Goal: Task Accomplishment & Management: Complete application form

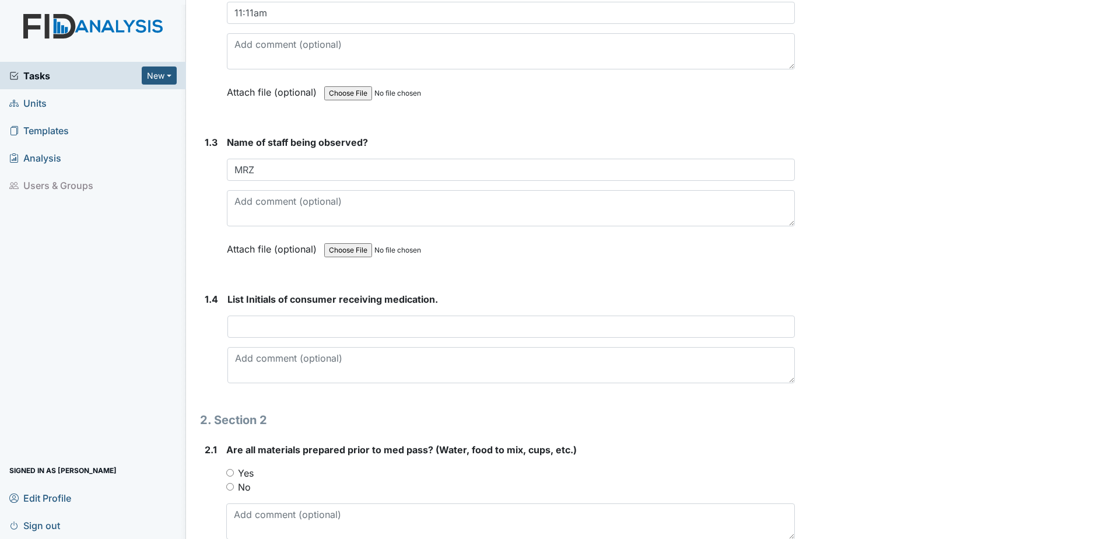
scroll to position [379, 0]
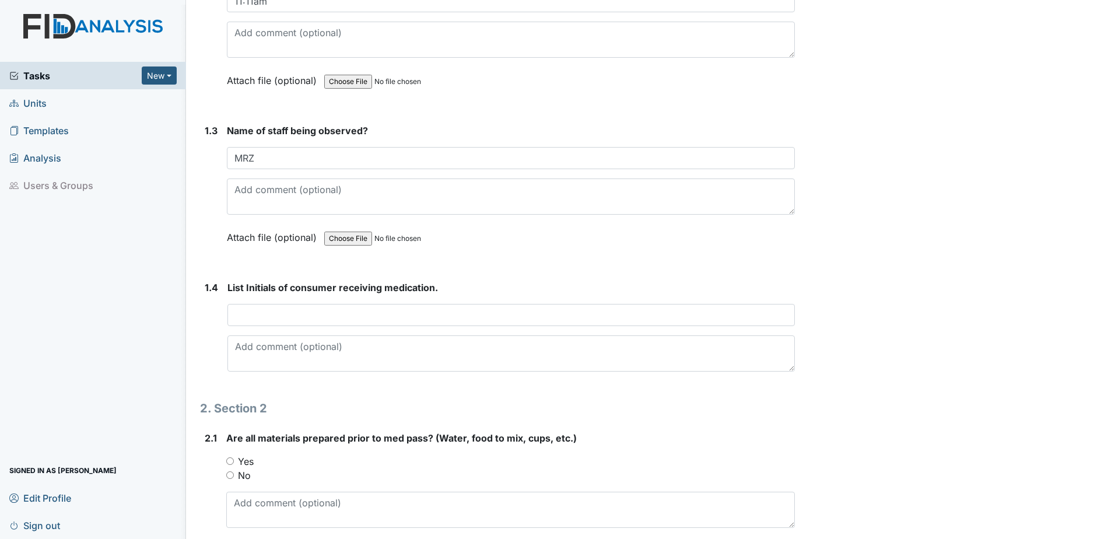
type input "MRZ"
click at [254, 320] on input "text" at bounding box center [510, 315] width 567 height 22
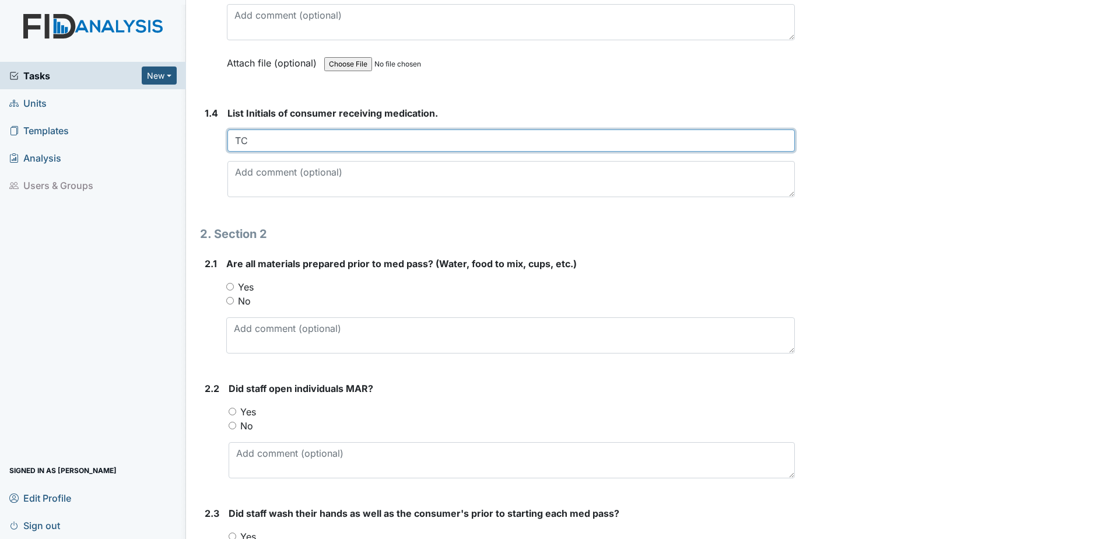
scroll to position [554, 0]
type input "TC"
click at [231, 286] on input "Yes" at bounding box center [230, 286] width 8 height 8
radio input "true"
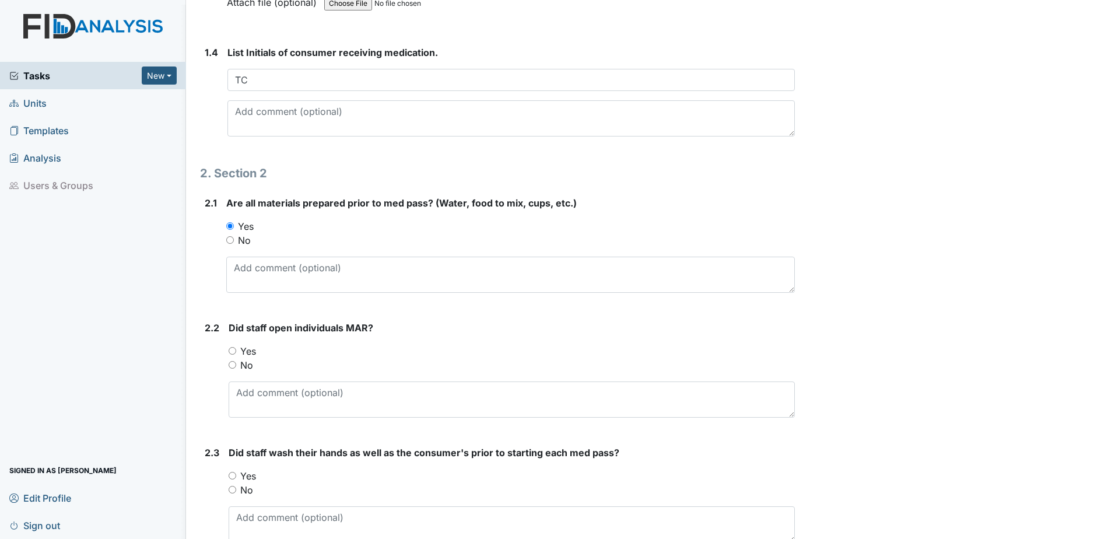
scroll to position [656, 0]
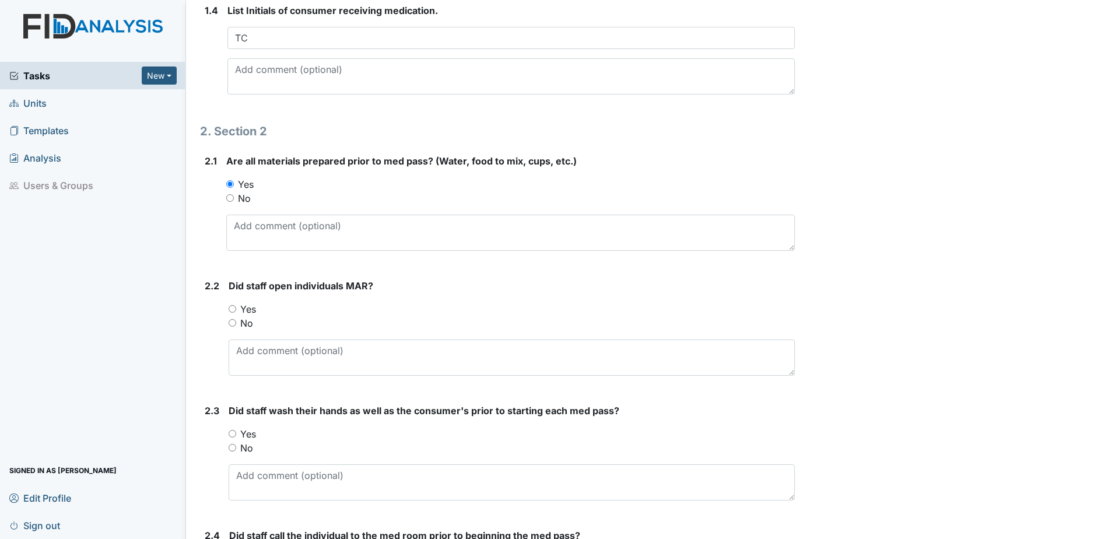
click at [235, 308] on input "Yes" at bounding box center [233, 309] width 8 height 8
radio input "true"
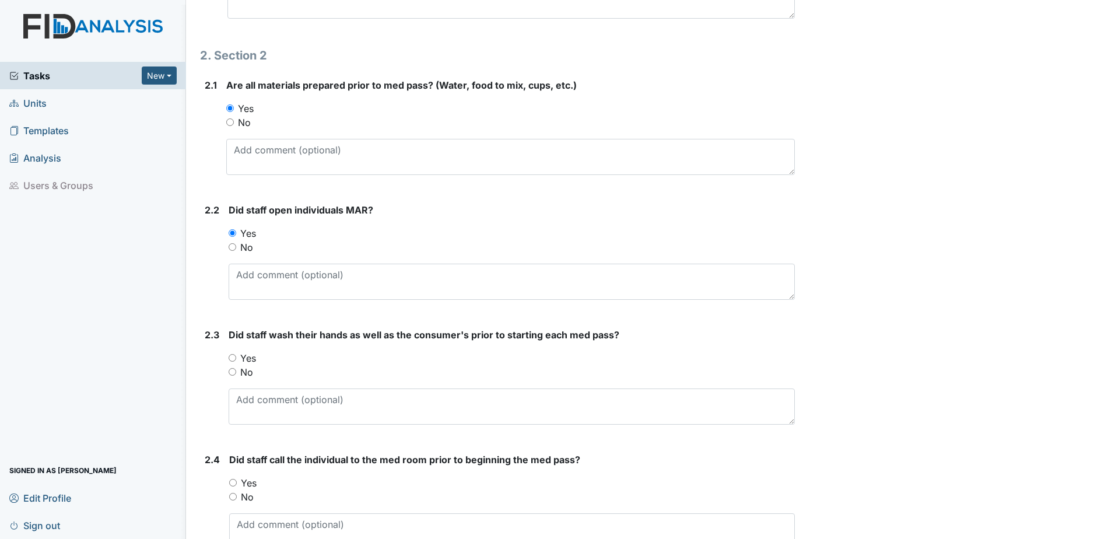
scroll to position [787, 0]
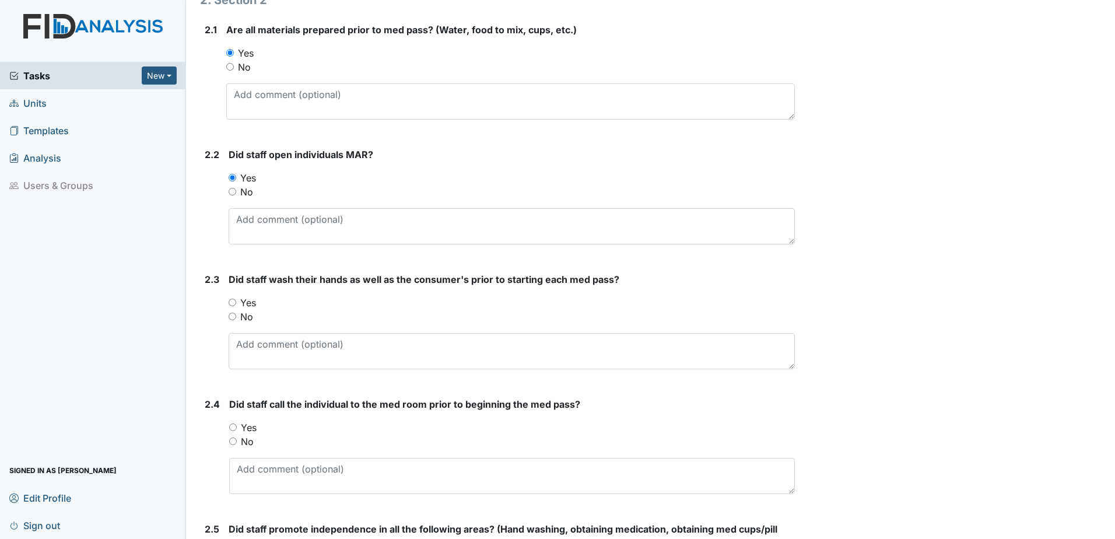
click at [233, 302] on input "Yes" at bounding box center [233, 303] width 8 height 8
radio input "true"
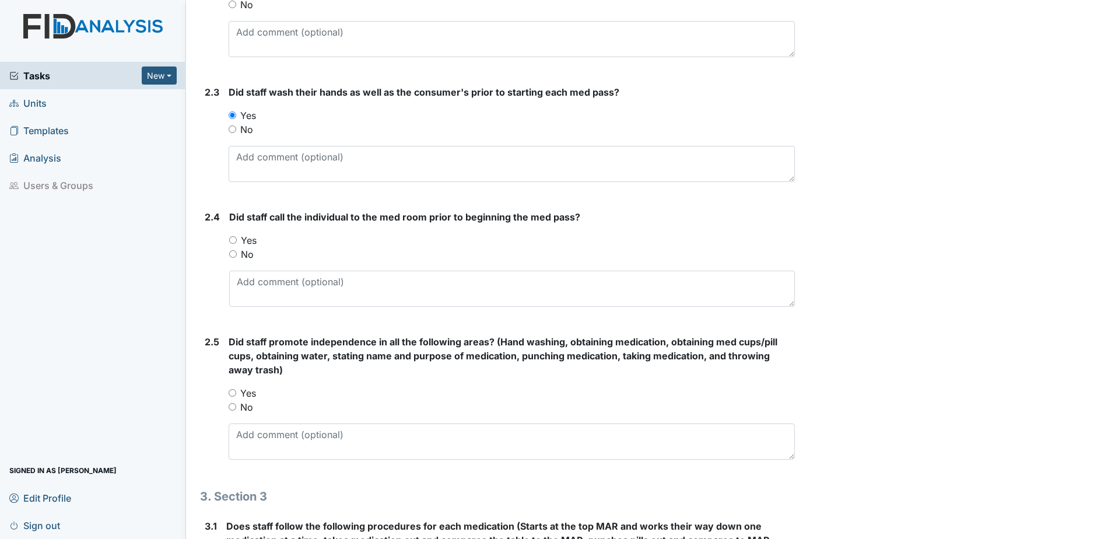
scroll to position [977, 0]
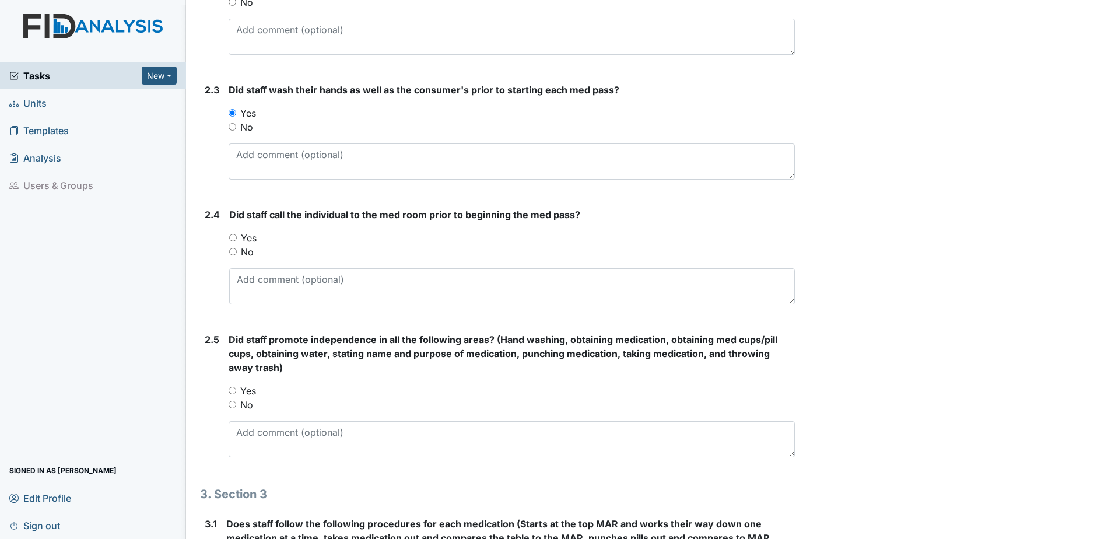
click at [235, 237] on input "Yes" at bounding box center [233, 238] width 8 height 8
radio input "true"
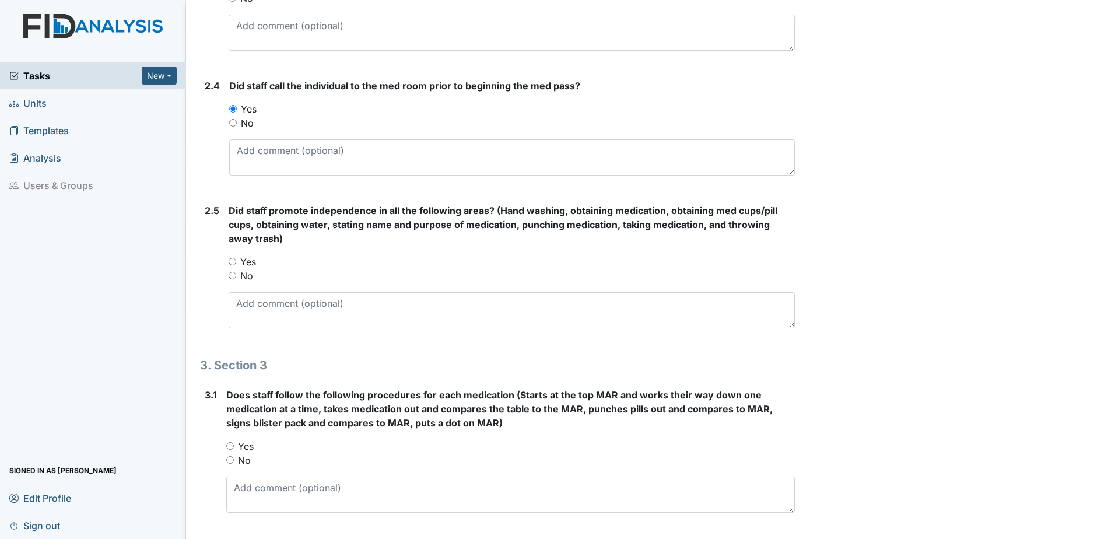
scroll to position [1108, 0]
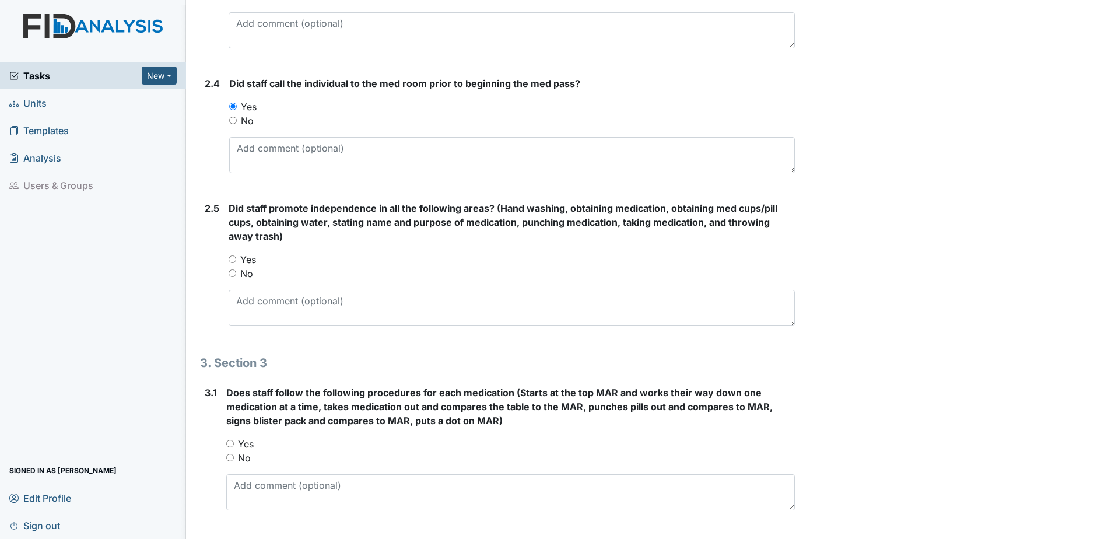
click at [234, 258] on input "Yes" at bounding box center [233, 259] width 8 height 8
radio input "true"
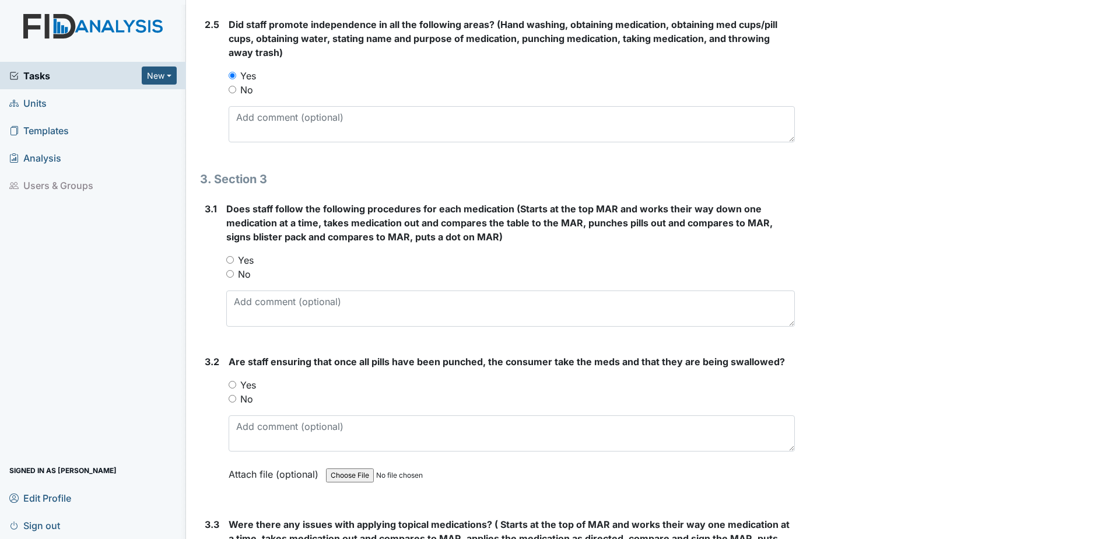
scroll to position [1298, 0]
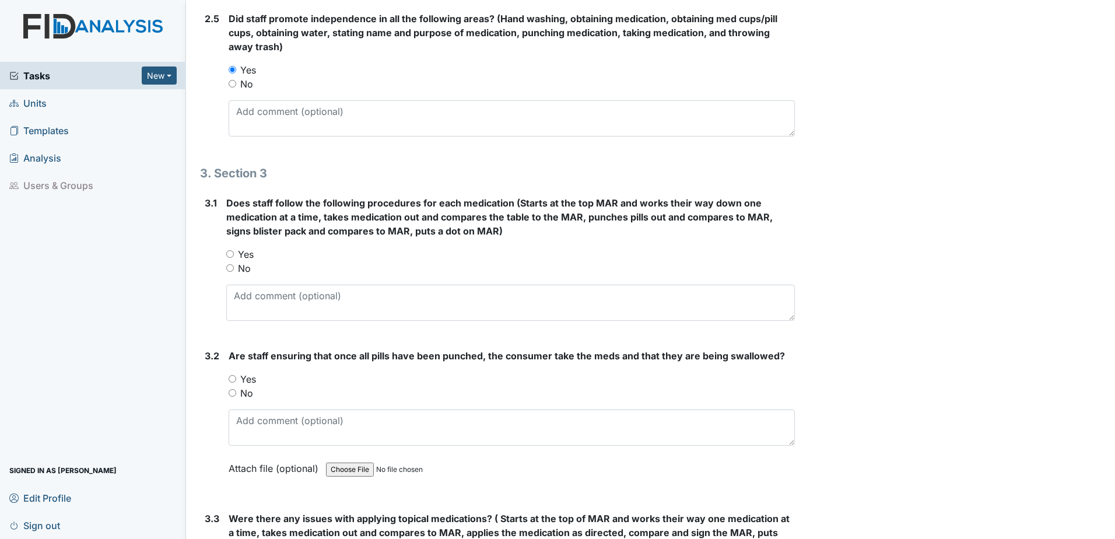
click at [229, 254] on input "Yes" at bounding box center [230, 254] width 8 height 8
radio input "true"
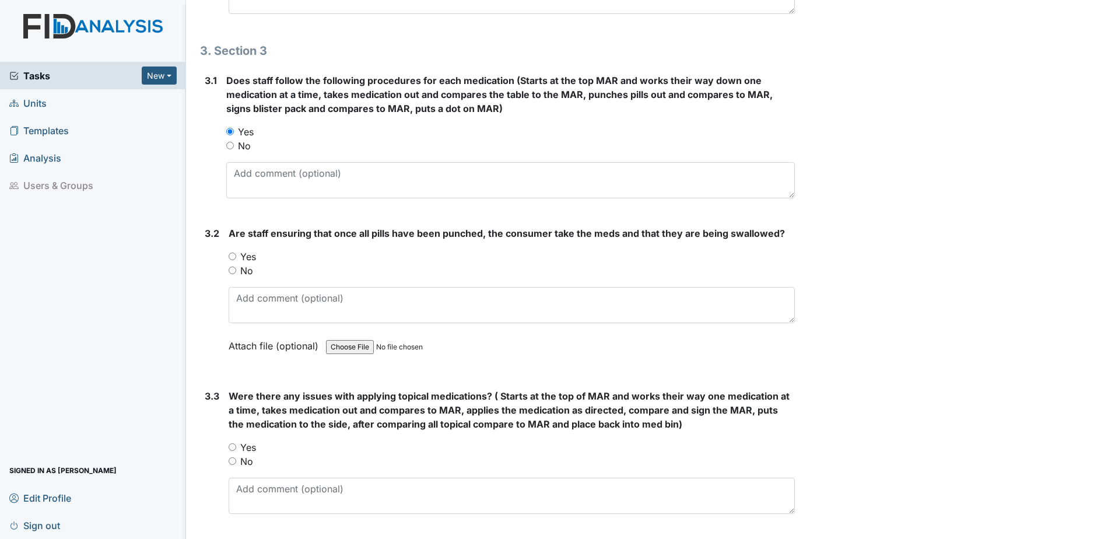
scroll to position [1429, 0]
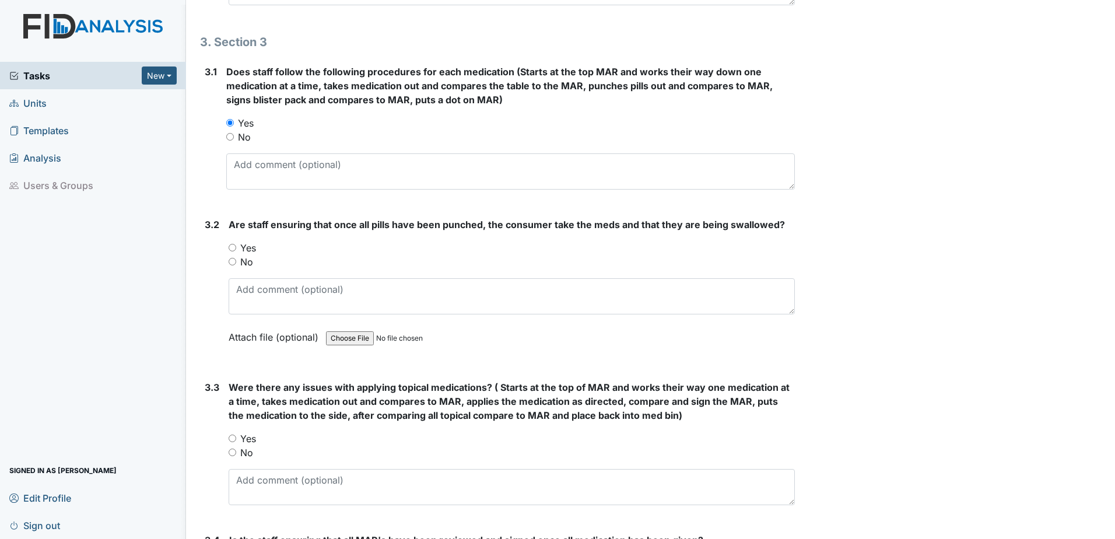
click at [232, 249] on input "Yes" at bounding box center [233, 248] width 8 height 8
radio input "true"
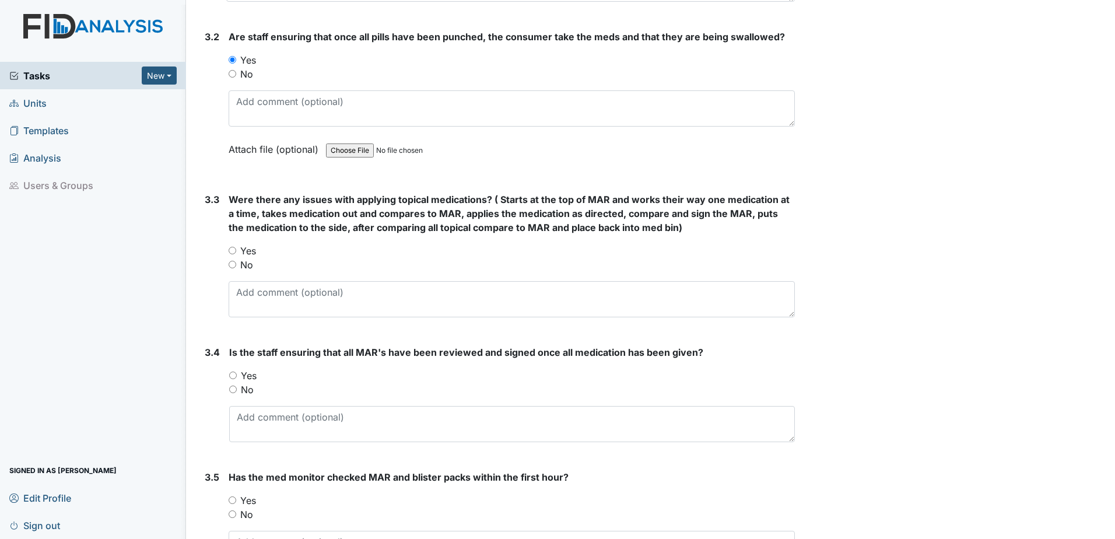
scroll to position [1618, 0]
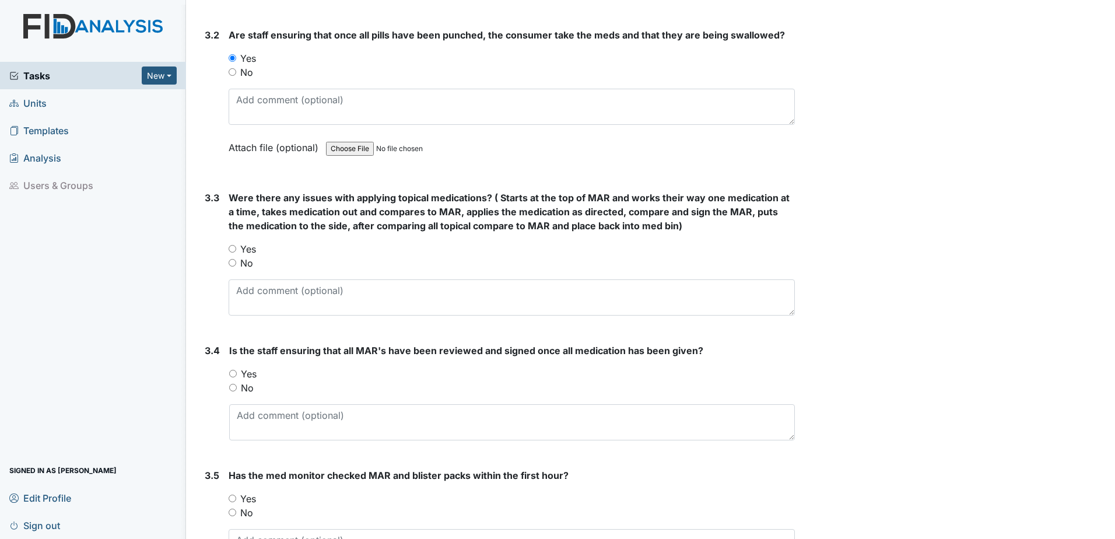
click at [230, 264] on input "No" at bounding box center [233, 263] width 8 height 8
radio input "true"
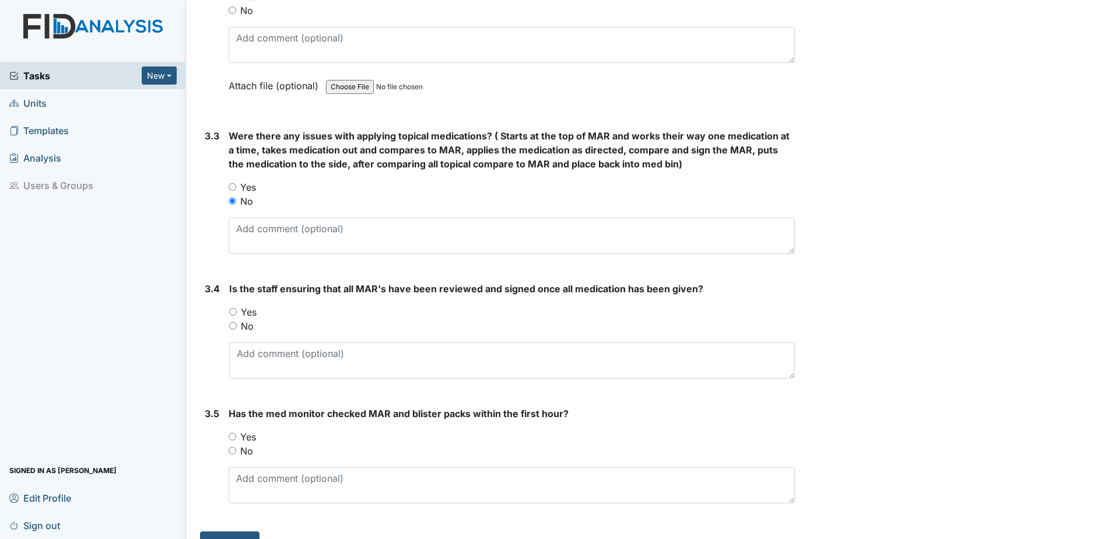
scroll to position [1704, 0]
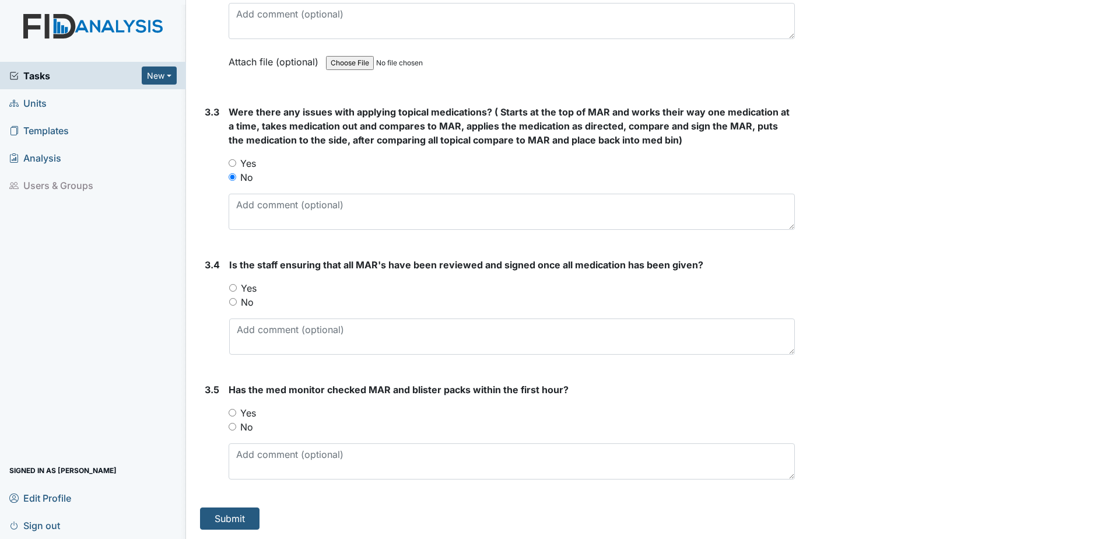
click at [233, 286] on input "Yes" at bounding box center [233, 288] width 8 height 8
radio input "true"
click at [233, 413] on input "Yes" at bounding box center [233, 413] width 8 height 8
radio input "true"
click at [226, 513] on button "Submit" at bounding box center [229, 518] width 59 height 22
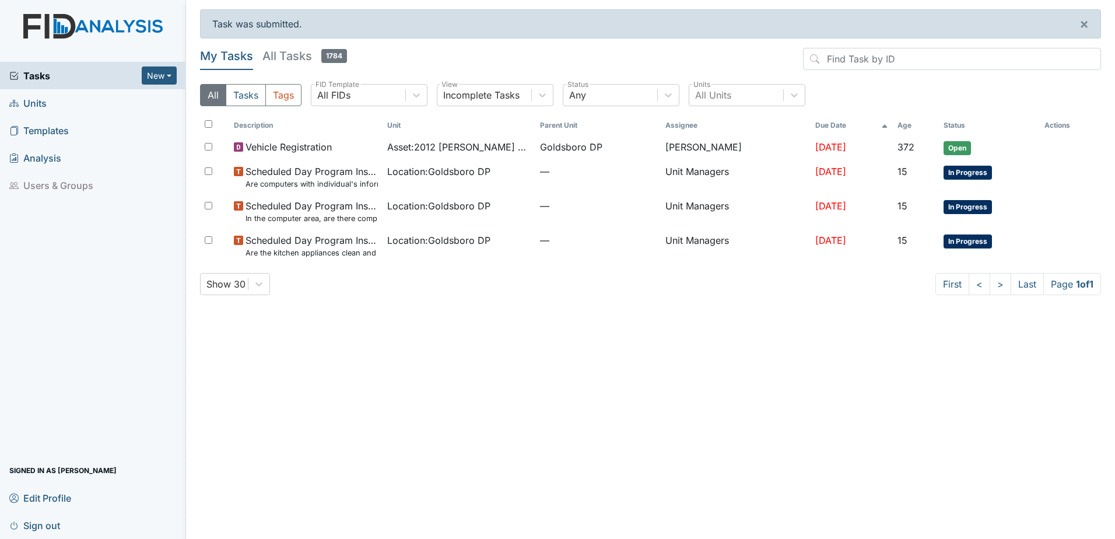
click at [40, 524] on span "Sign out" at bounding box center [34, 525] width 51 height 18
